Goal: Task Accomplishment & Management: Manage account settings

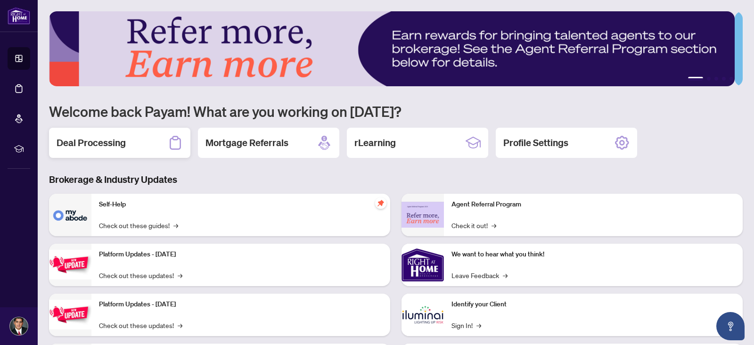
click at [163, 141] on div "Deal Processing" at bounding box center [119, 143] width 141 height 30
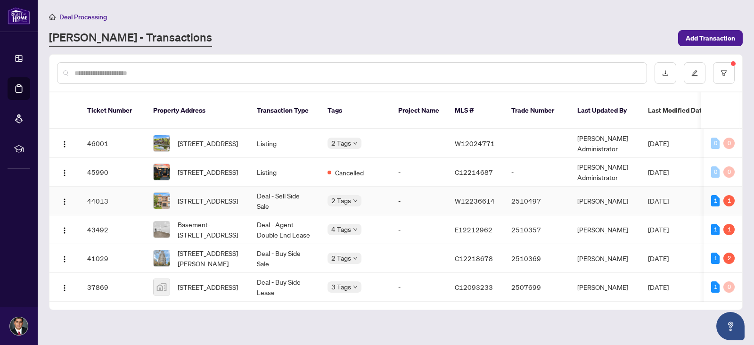
click at [306, 187] on td "Deal - Sell Side Sale" at bounding box center [284, 201] width 71 height 29
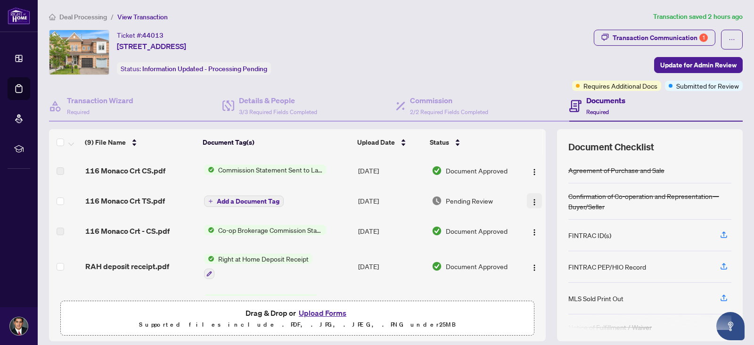
click at [530, 199] on img "button" at bounding box center [534, 202] width 8 height 8
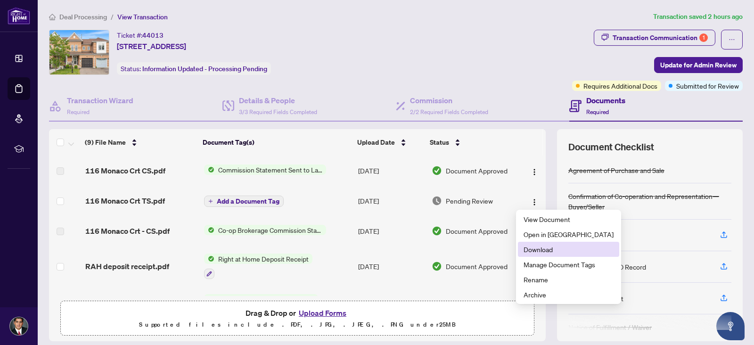
click at [527, 252] on span "Download" at bounding box center [568, 249] width 90 height 10
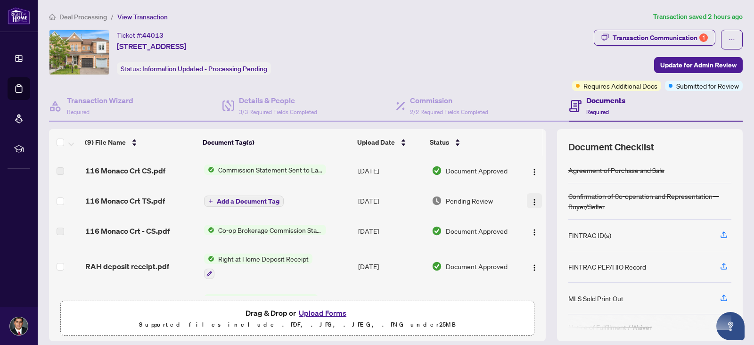
click at [530, 205] on img "button" at bounding box center [534, 202] width 8 height 8
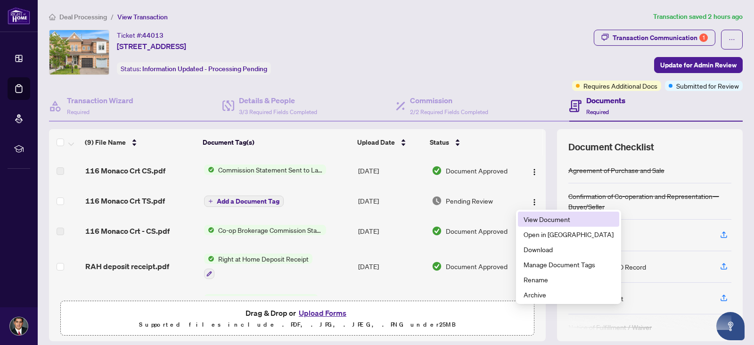
click at [522, 220] on li "View Document" at bounding box center [568, 219] width 101 height 15
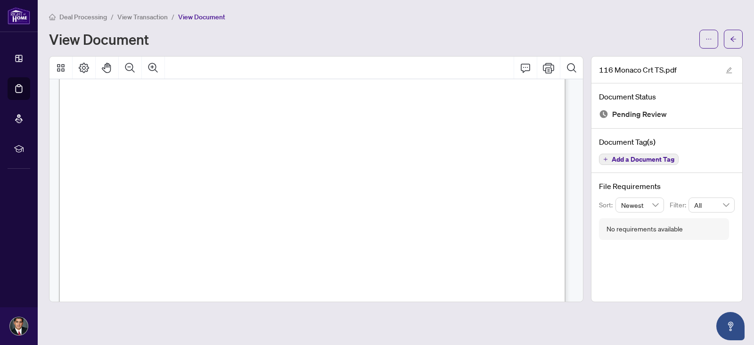
scroll to position [452, 0]
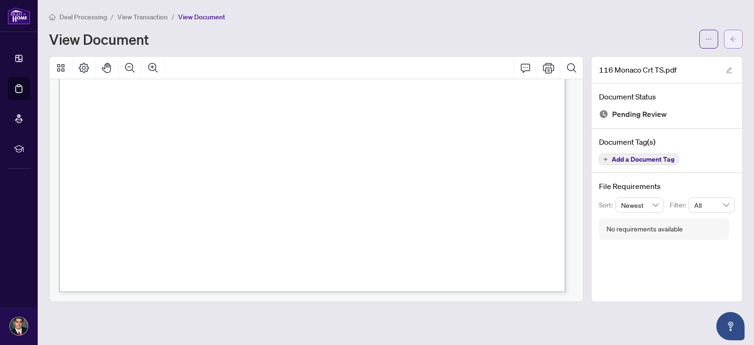
click at [726, 42] on button "button" at bounding box center [733, 39] width 19 height 19
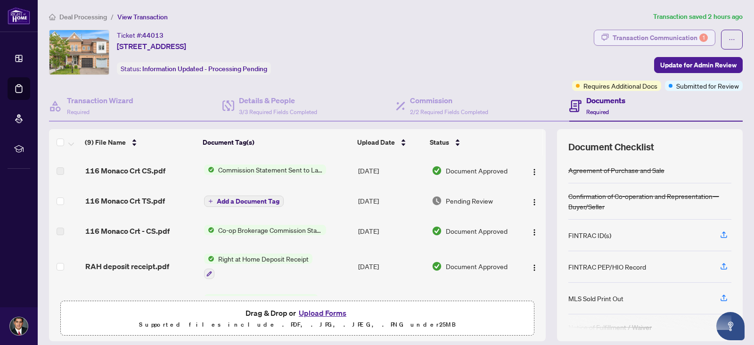
click at [662, 37] on div "Transaction Communication 1" at bounding box center [659, 37] width 95 height 15
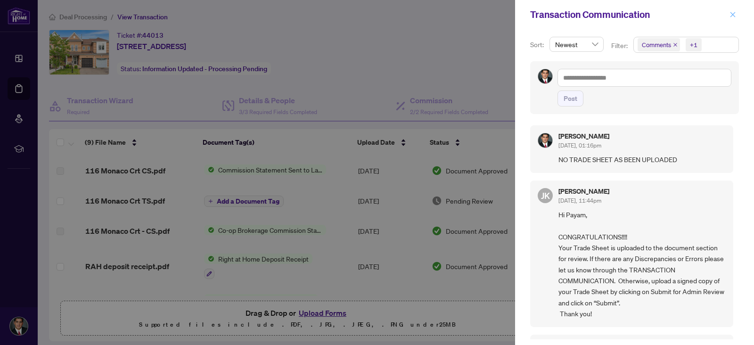
click at [730, 14] on icon "close" at bounding box center [732, 14] width 7 height 7
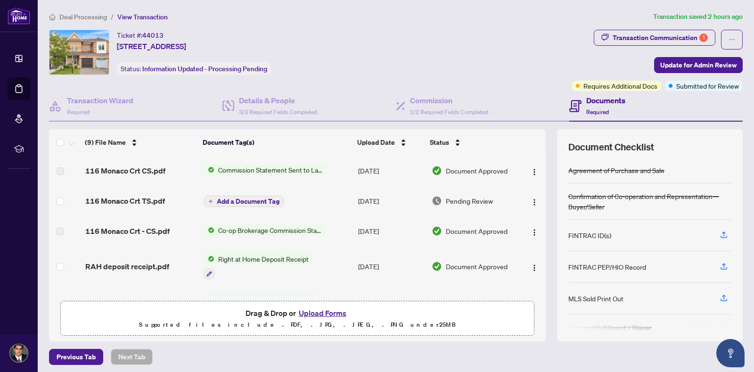
click at [324, 312] on button "Upload Forms" at bounding box center [322, 313] width 53 height 12
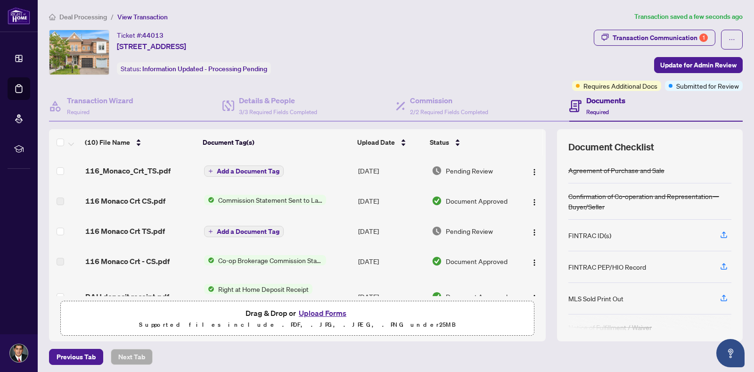
click at [446, 170] on span "Pending Review" at bounding box center [469, 170] width 47 height 10
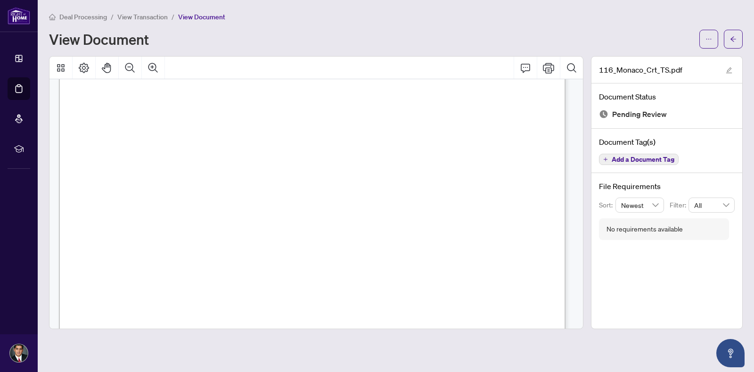
scroll to position [37, 0]
click at [731, 41] on icon "arrow-left" at bounding box center [733, 39] width 7 height 7
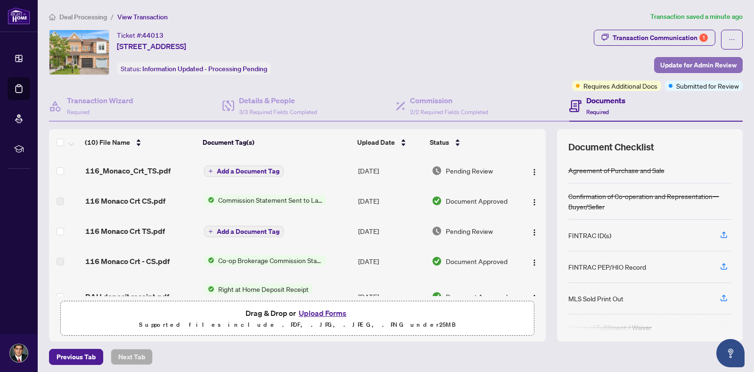
click at [674, 64] on span "Update for Admin Review" at bounding box center [698, 64] width 76 height 15
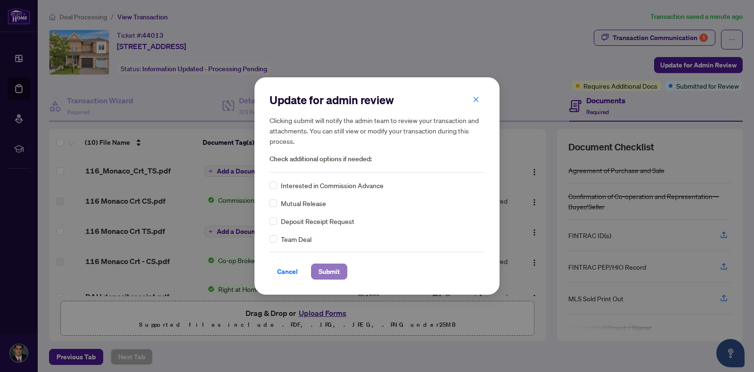
click at [324, 275] on span "Submit" at bounding box center [328, 271] width 21 height 15
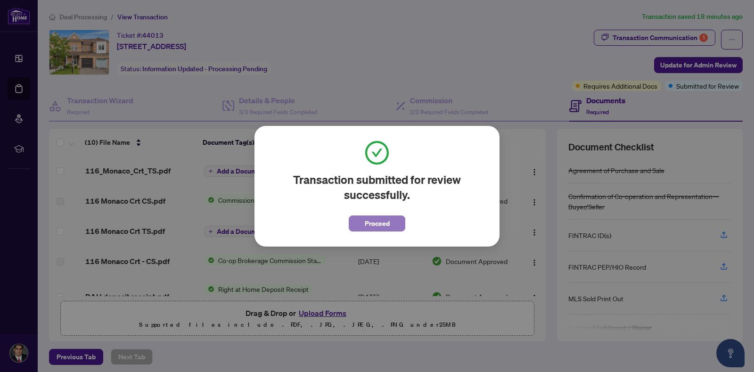
click at [390, 219] on button "Proceed" at bounding box center [377, 223] width 57 height 16
